Goal: Information Seeking & Learning: Learn about a topic

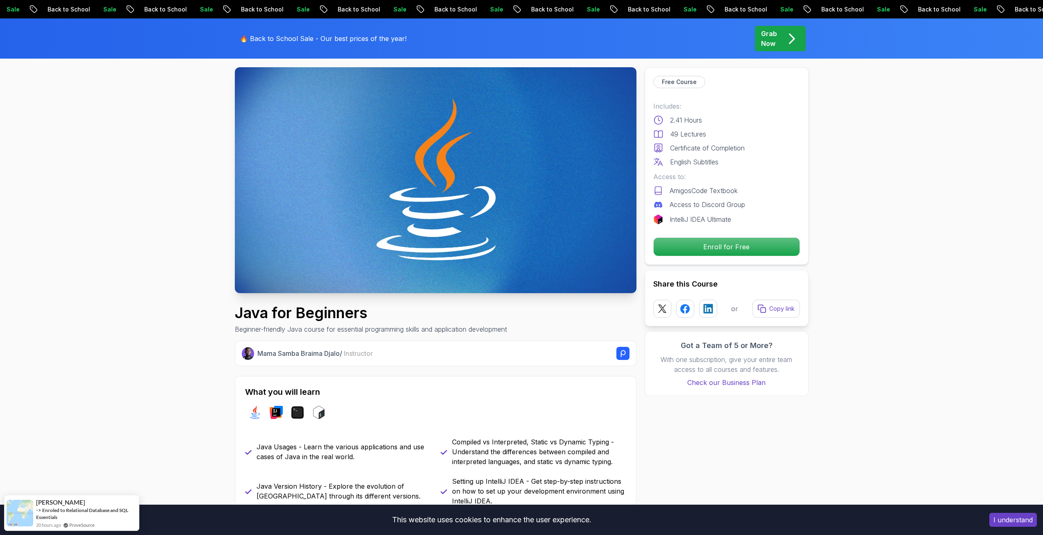
scroll to position [41, 0]
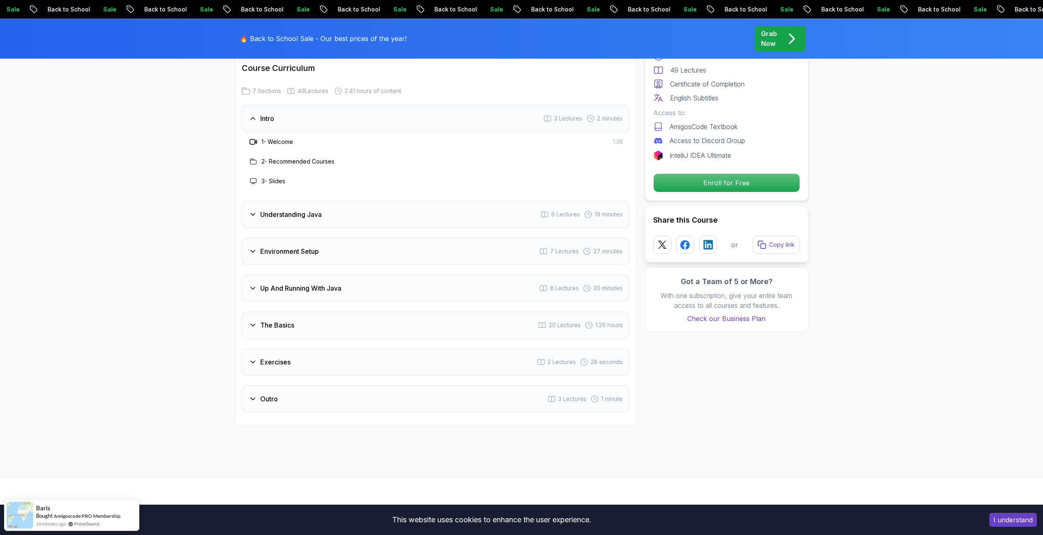
scroll to position [1204, 0]
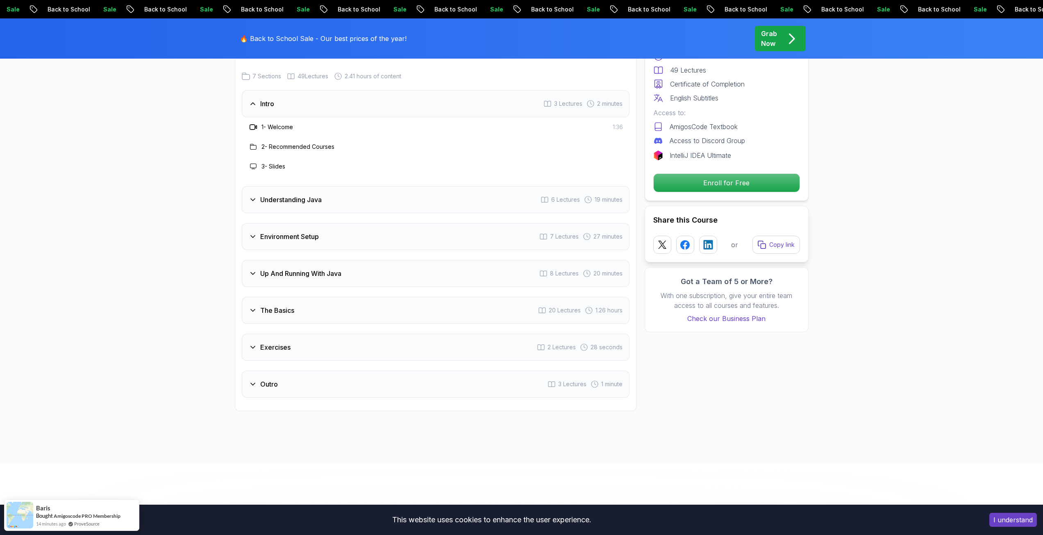
click at [264, 334] on div "Exercises 2 Lectures 28 seconds" at bounding box center [436, 347] width 388 height 27
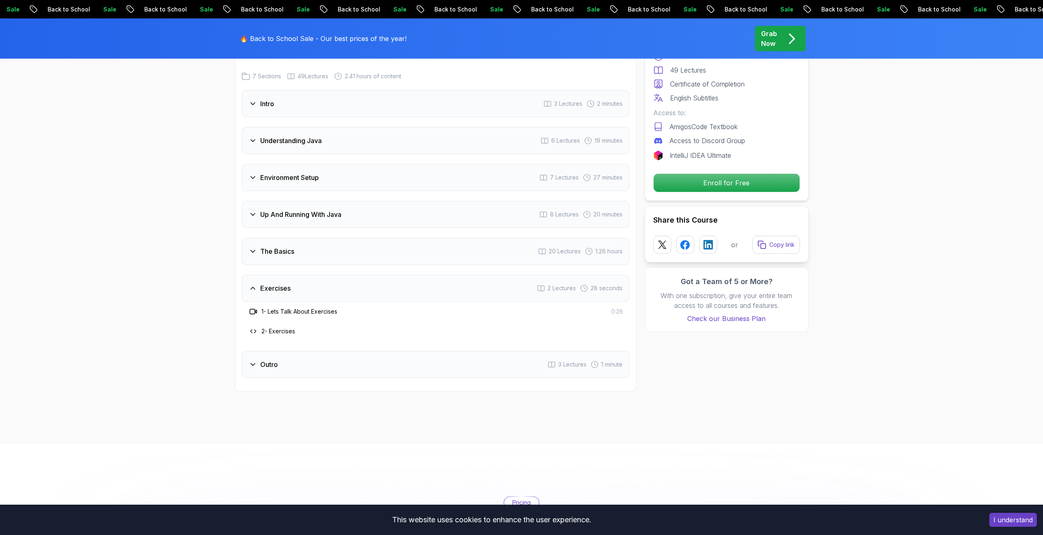
click at [269, 246] on h3 "The Basics" at bounding box center [277, 251] width 34 height 10
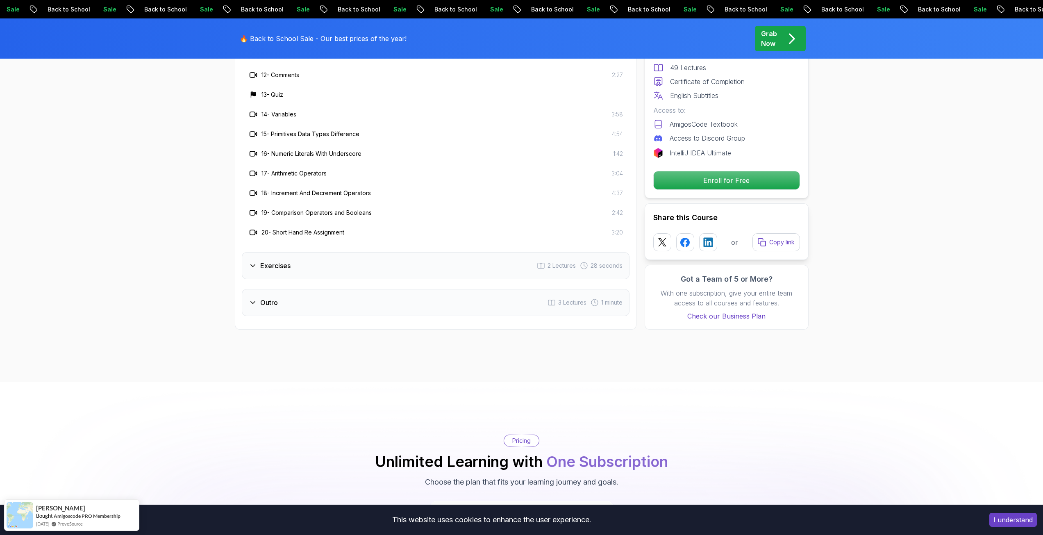
scroll to position [1614, 0]
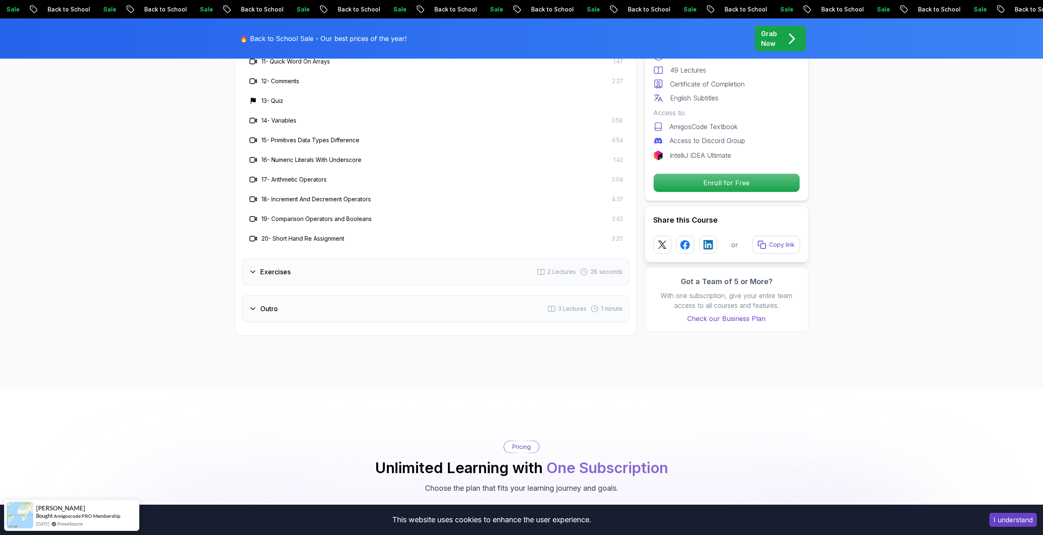
click at [297, 295] on div "Outro 3 Lectures 1 minute" at bounding box center [436, 308] width 388 height 27
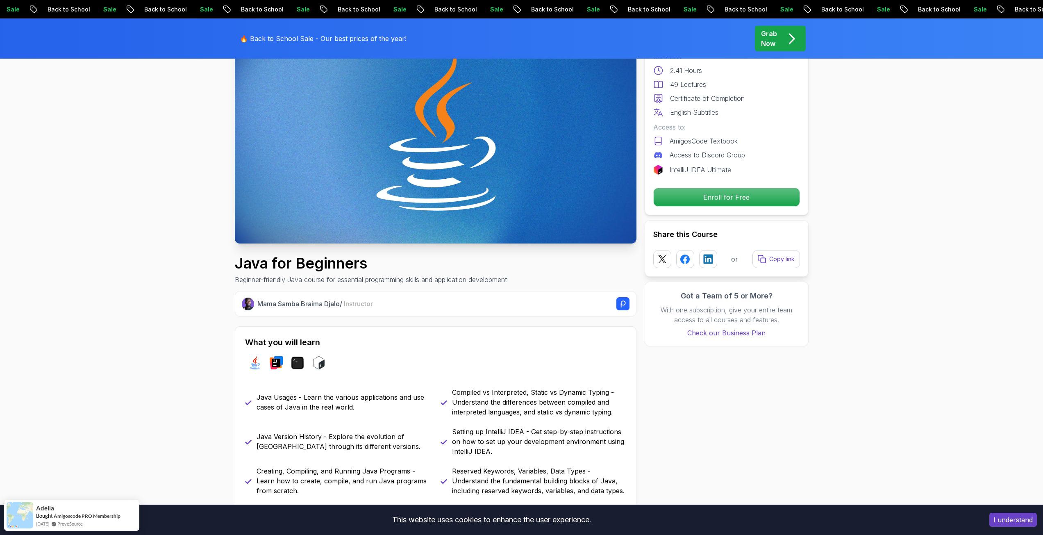
scroll to position [0, 0]
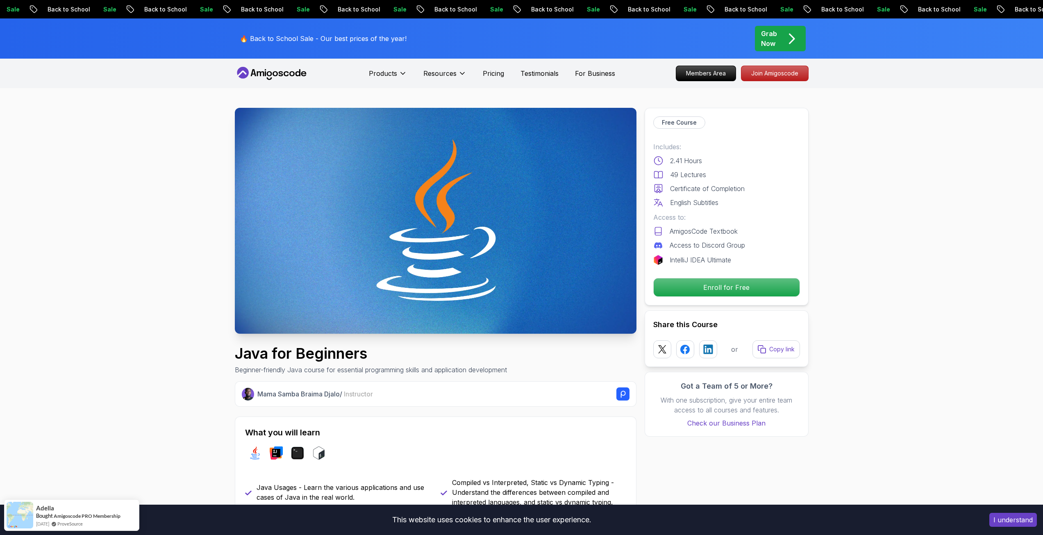
click at [278, 71] on icon at bounding box center [272, 73] width 74 height 13
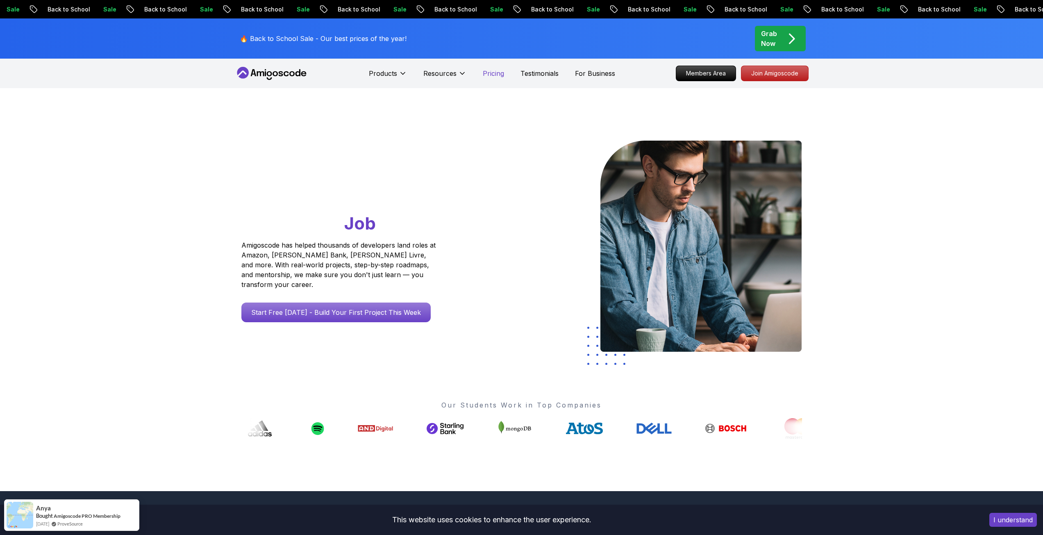
click at [491, 76] on p "Pricing" at bounding box center [493, 73] width 21 height 10
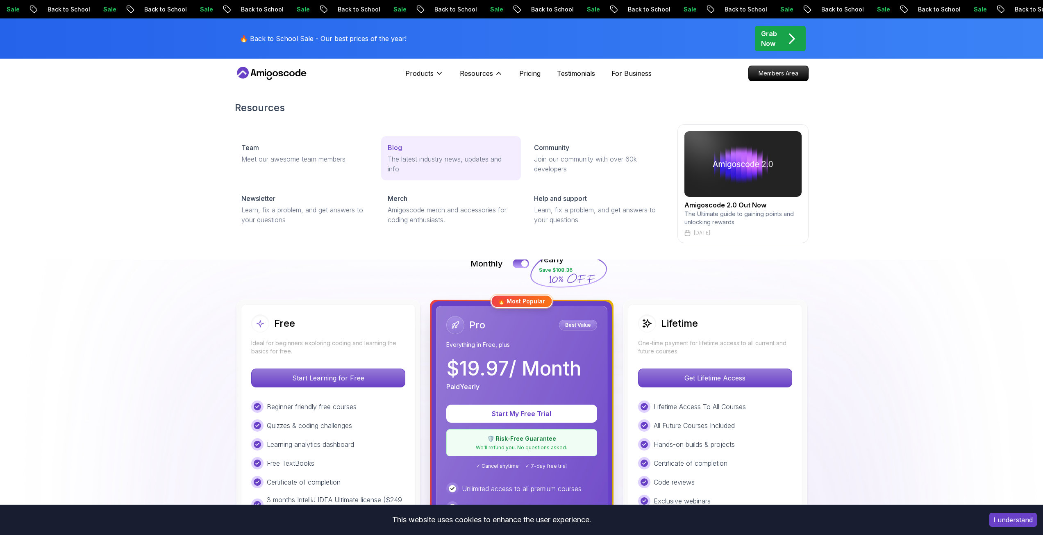
click at [399, 156] on p "The latest industry news, updates and info" at bounding box center [451, 164] width 127 height 20
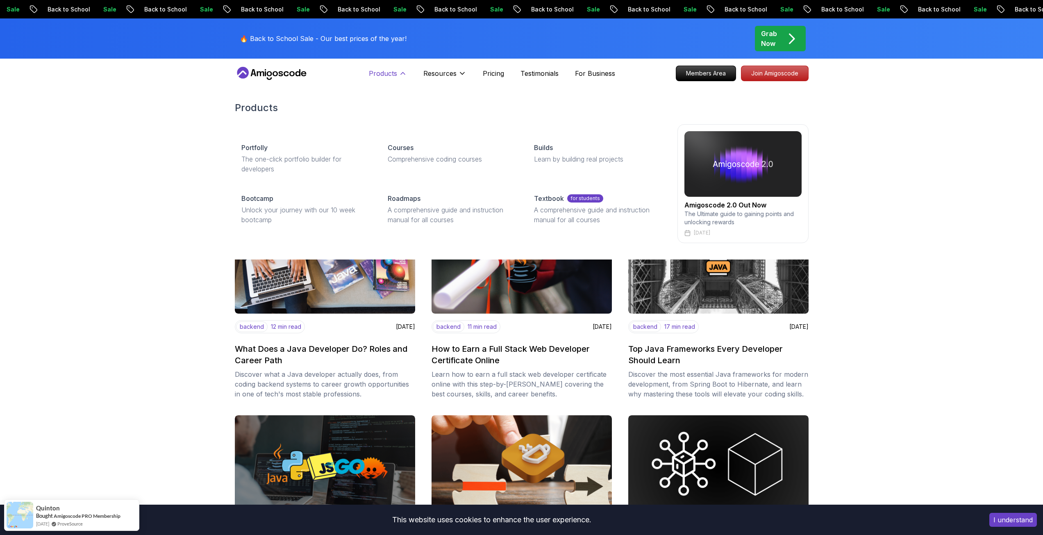
click at [405, 73] on icon at bounding box center [403, 73] width 8 height 8
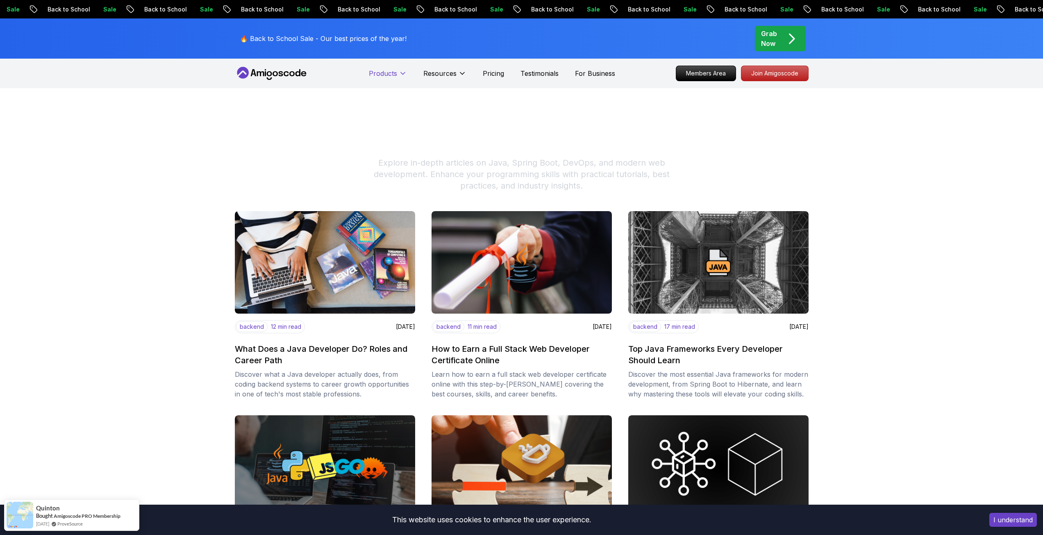
click at [401, 73] on icon at bounding box center [403, 73] width 8 height 8
